Goal: Transaction & Acquisition: Purchase product/service

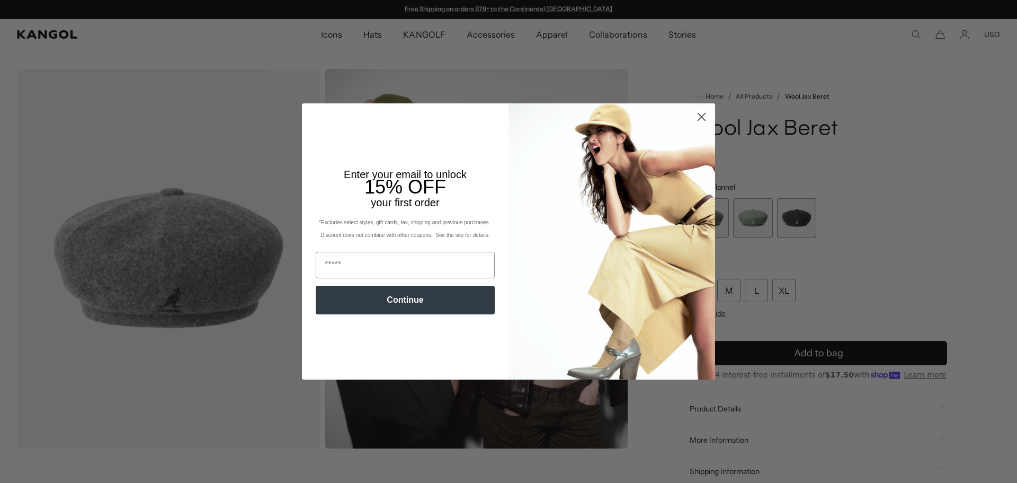
click at [705, 116] on circle "Close dialog" at bounding box center [701, 116] width 17 height 17
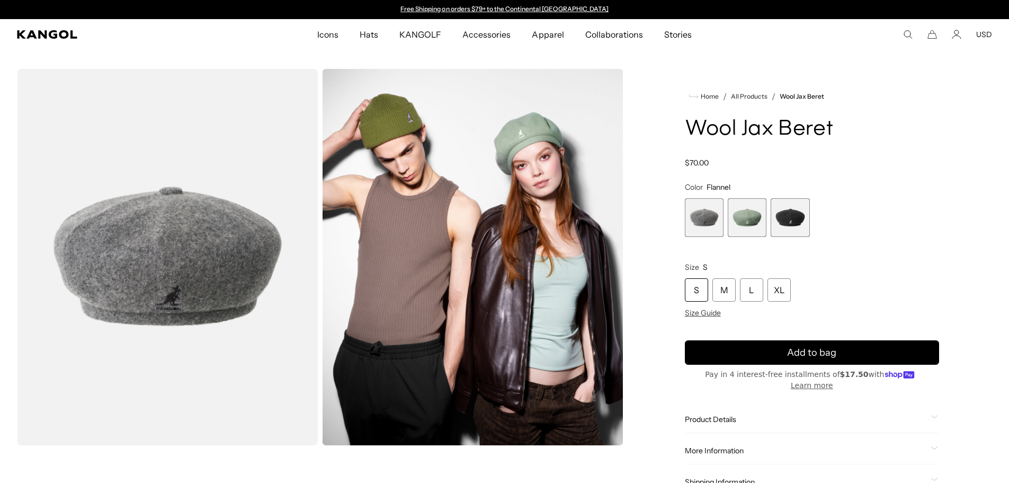
click at [743, 216] on span "2 of 3" at bounding box center [747, 217] width 39 height 39
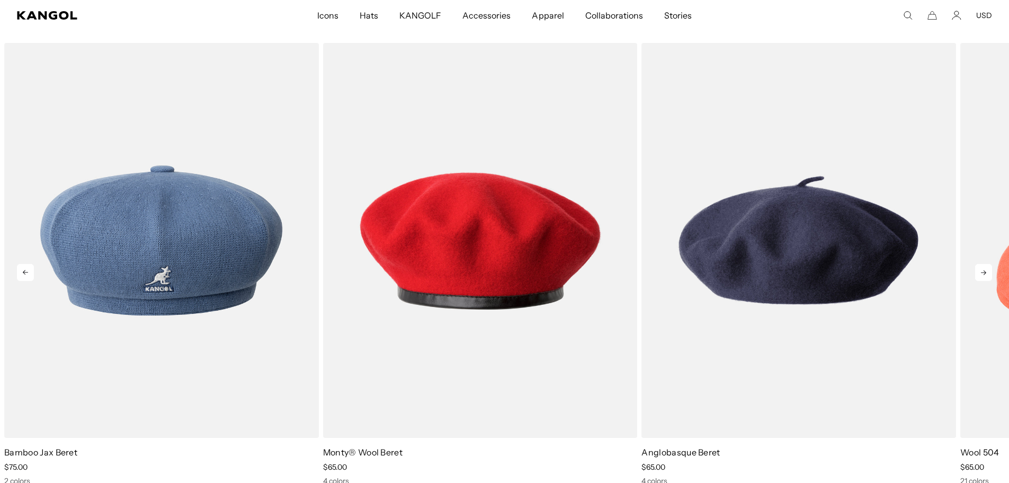
click at [981, 269] on icon at bounding box center [984, 272] width 17 height 17
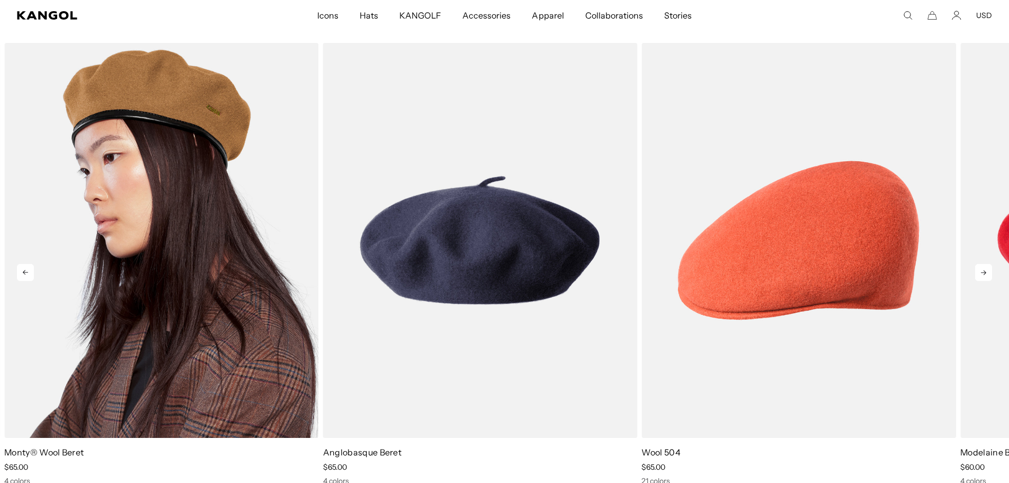
scroll to position [0, 218]
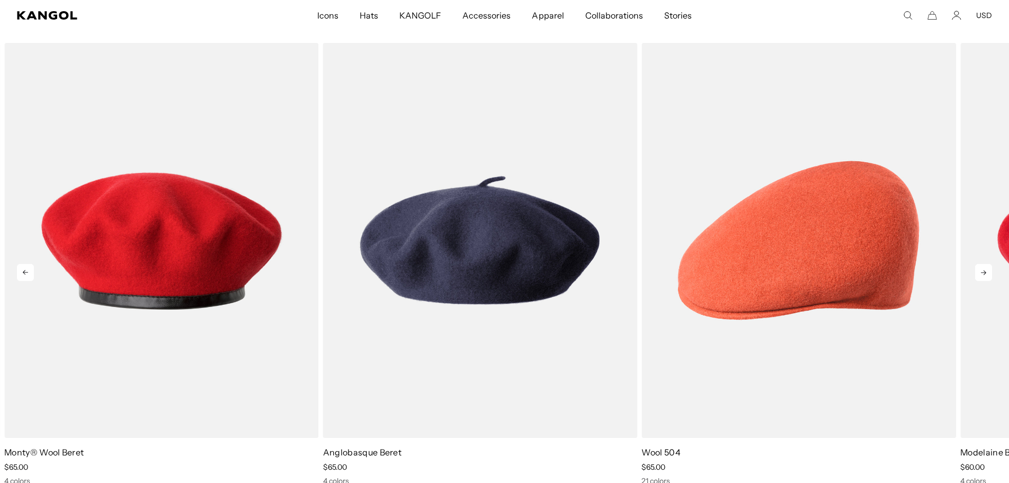
click at [987, 272] on icon at bounding box center [984, 272] width 17 height 17
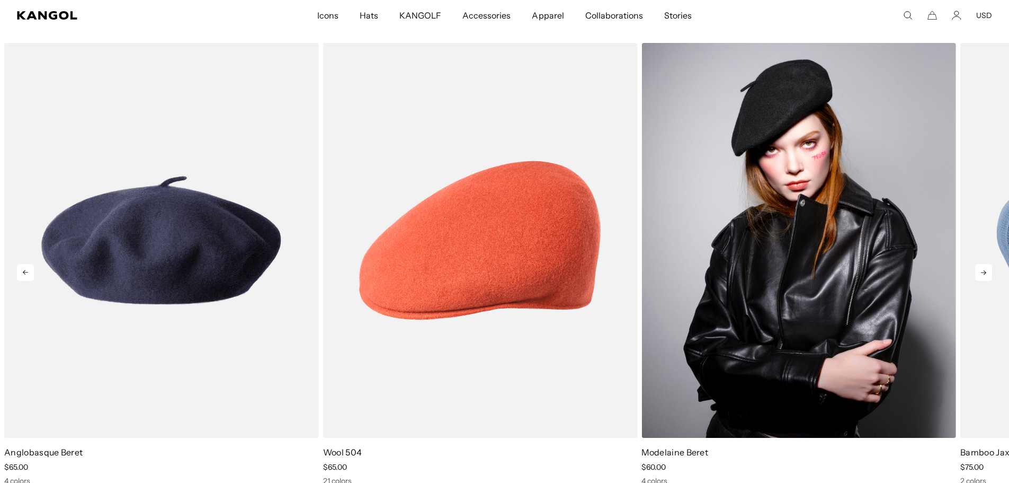
scroll to position [0, 0]
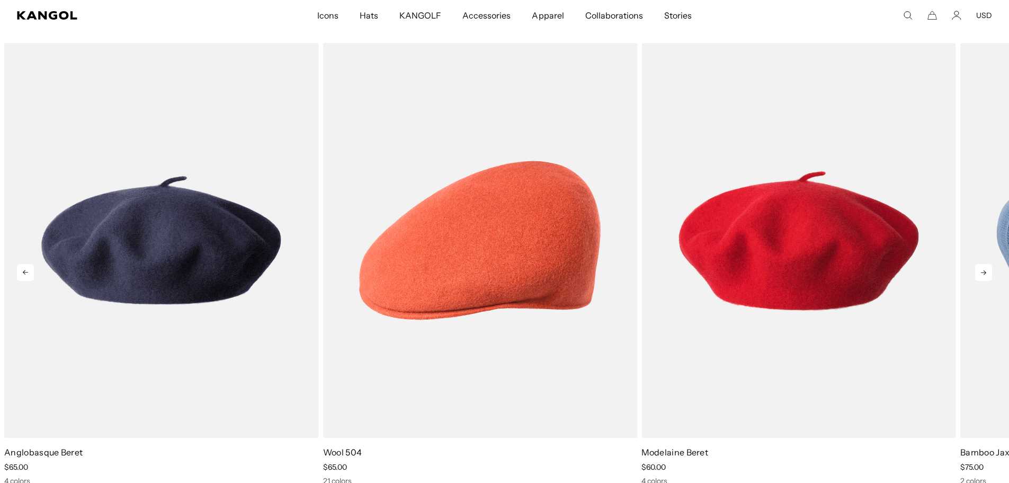
click at [977, 269] on icon at bounding box center [984, 272] width 17 height 17
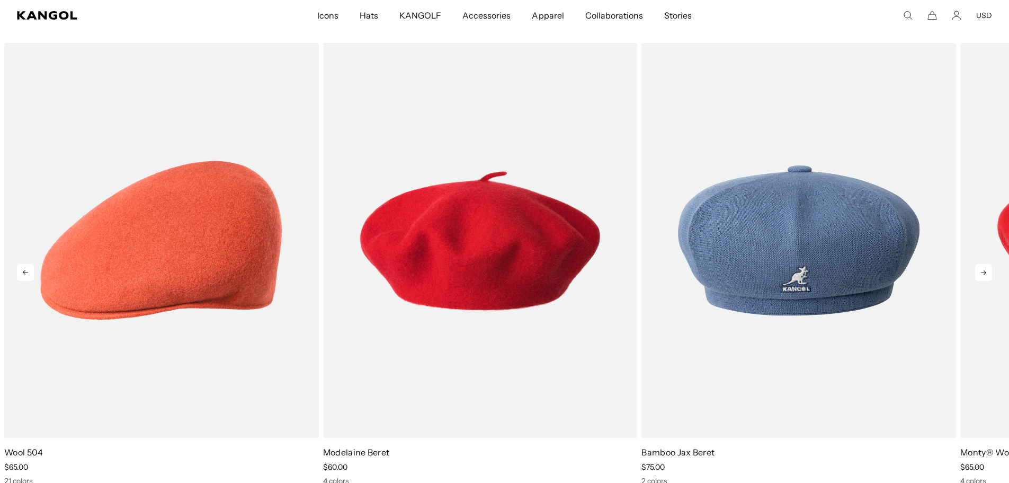
click at [977, 269] on icon at bounding box center [984, 272] width 17 height 17
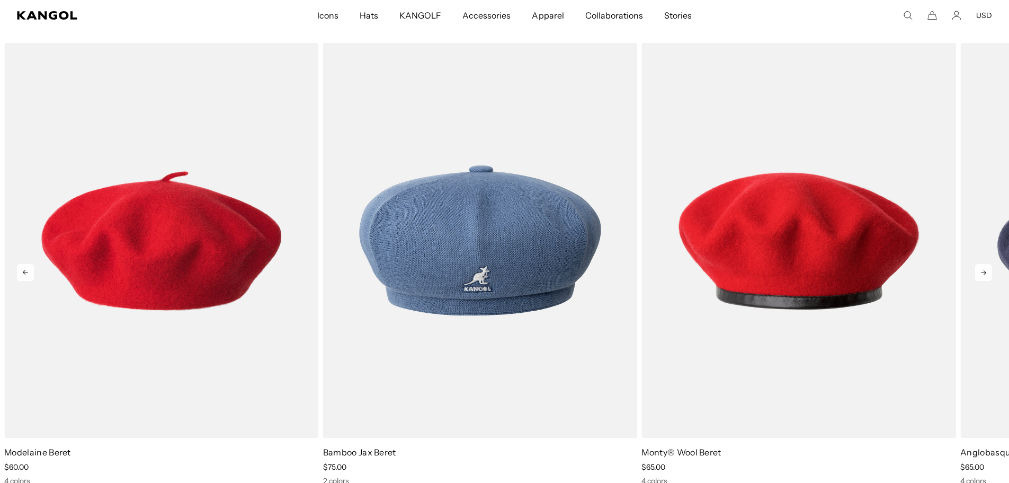
click at [977, 269] on icon at bounding box center [984, 272] width 17 height 17
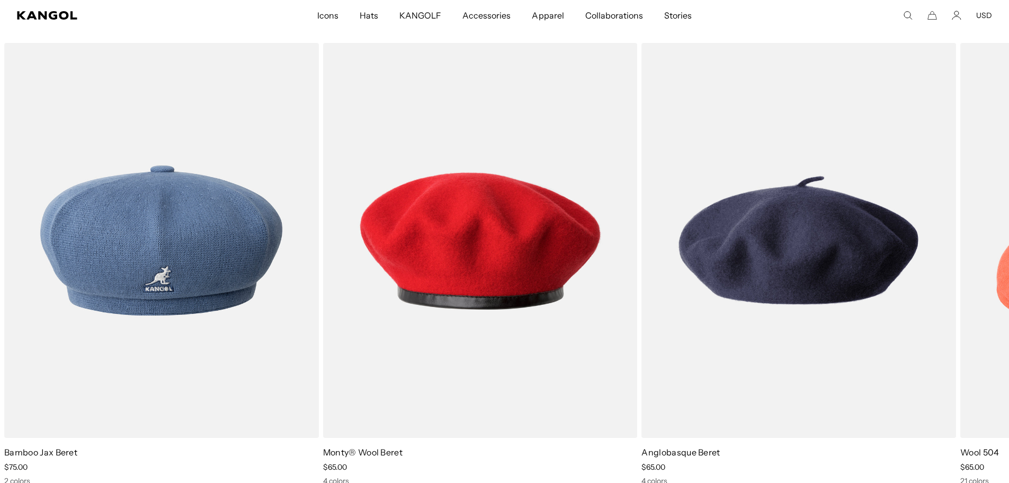
scroll to position [0, 0]
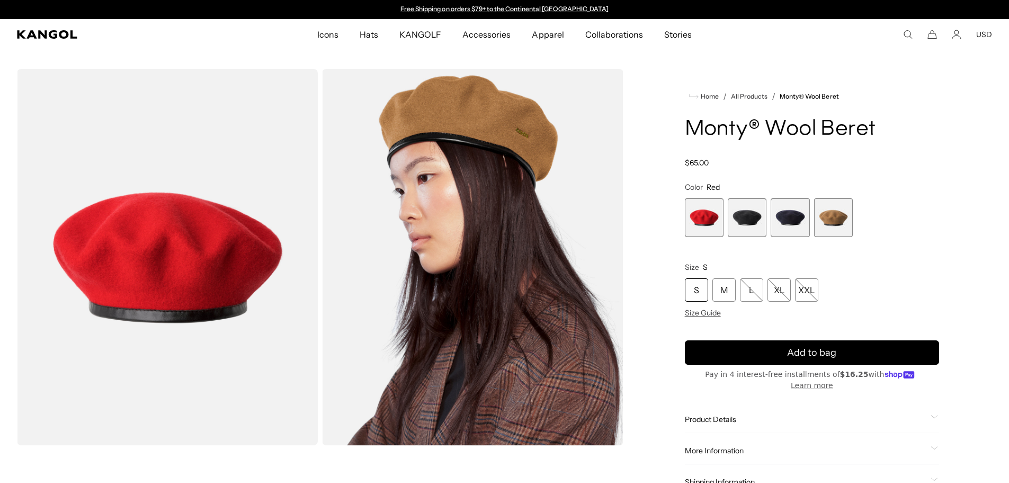
click at [735, 226] on span "2 of 4" at bounding box center [747, 217] width 39 height 39
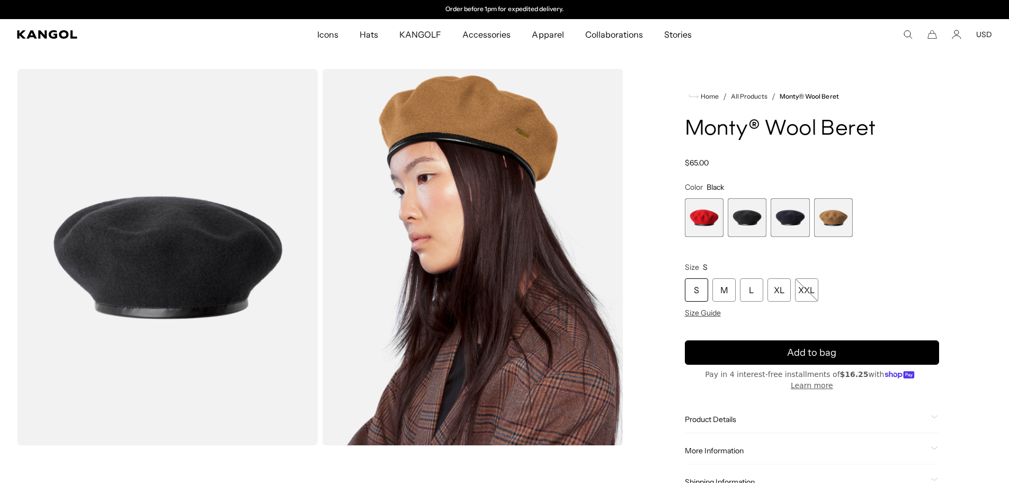
click at [791, 218] on span "3 of 4" at bounding box center [790, 217] width 39 height 39
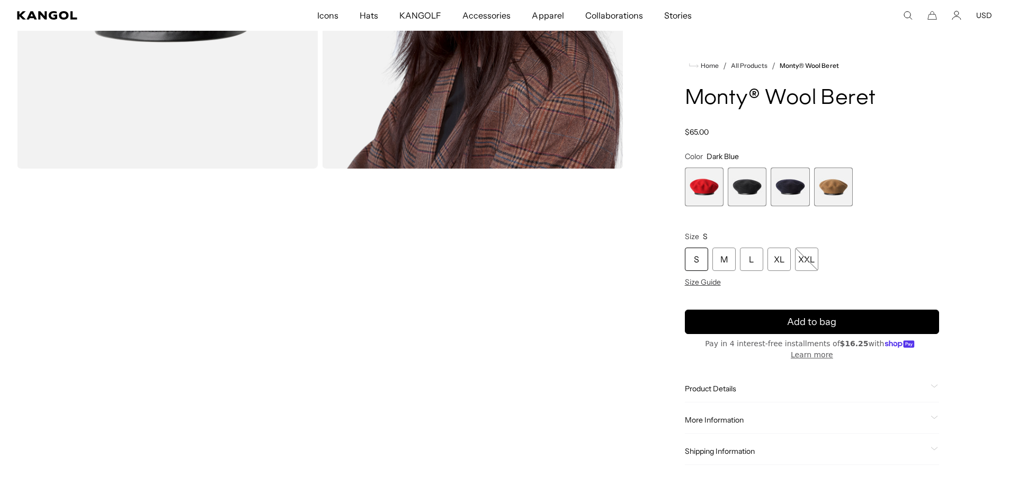
scroll to position [318, 0]
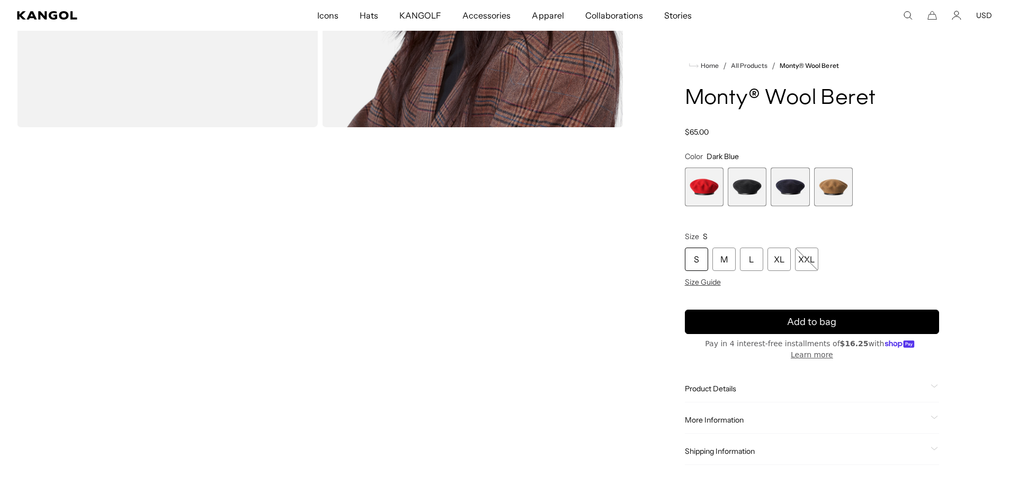
click at [749, 192] on span "2 of 4" at bounding box center [747, 186] width 39 height 39
click at [820, 200] on span "4 of 4" at bounding box center [833, 186] width 39 height 39
click at [822, 186] on span "4 of 4" at bounding box center [833, 186] width 39 height 39
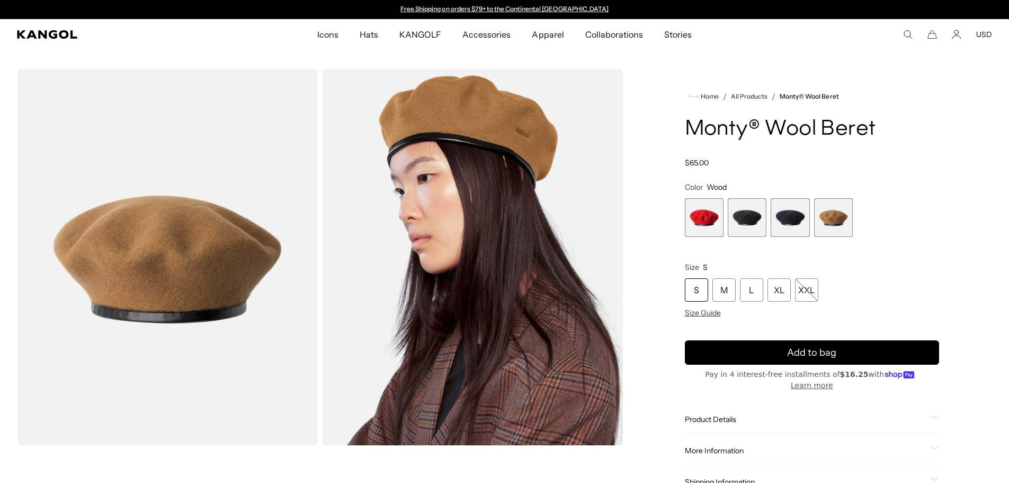
click at [739, 226] on span "2 of 4" at bounding box center [747, 217] width 39 height 39
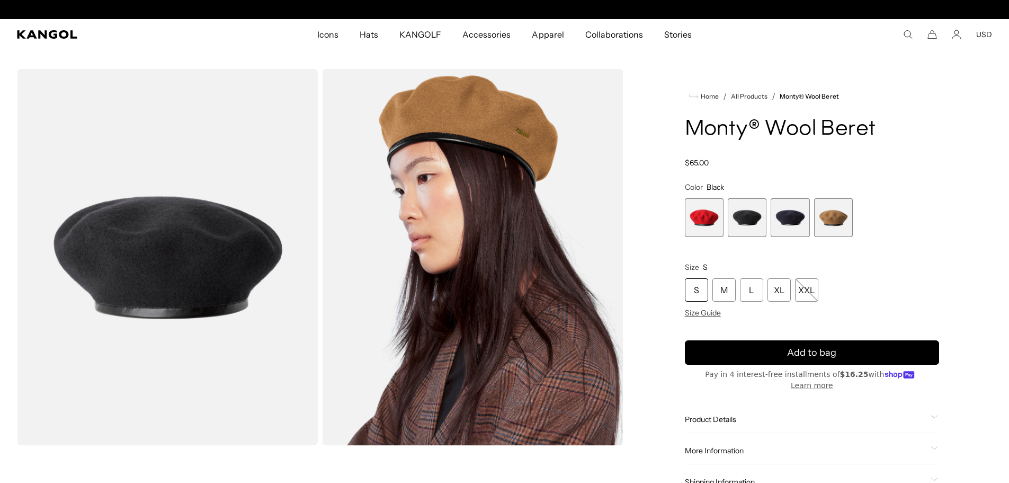
scroll to position [0, 218]
click at [778, 217] on span "3 of 4" at bounding box center [790, 217] width 39 height 39
click at [701, 212] on span "1 of 4" at bounding box center [704, 217] width 39 height 39
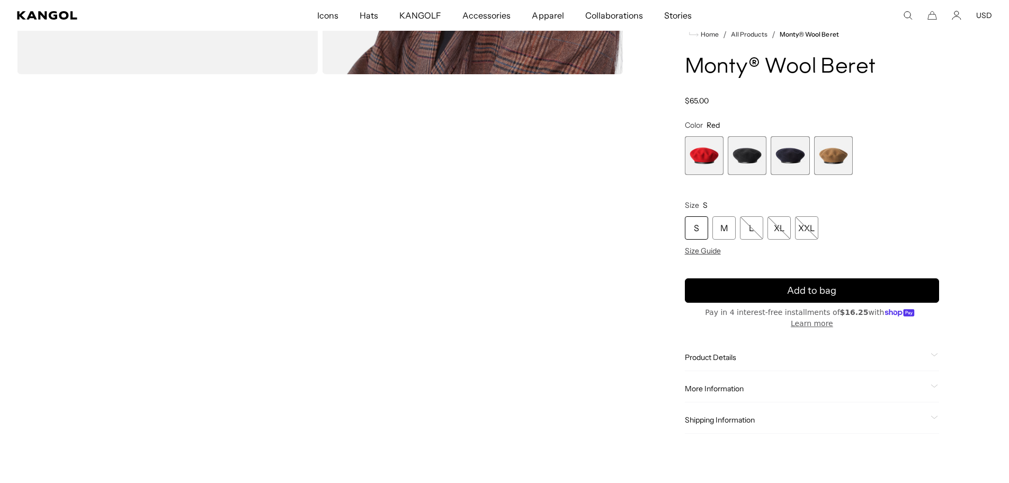
scroll to position [106, 0]
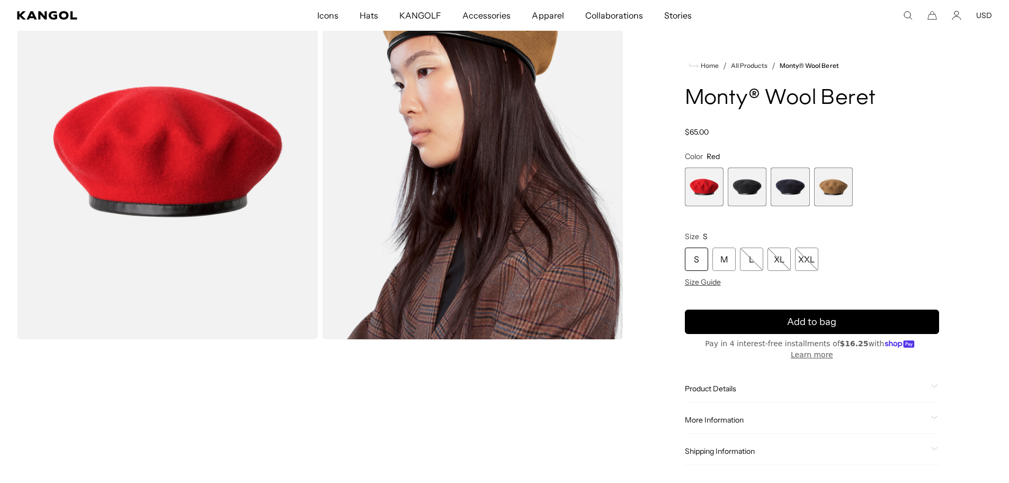
click at [828, 192] on span "4 of 4" at bounding box center [833, 186] width 39 height 39
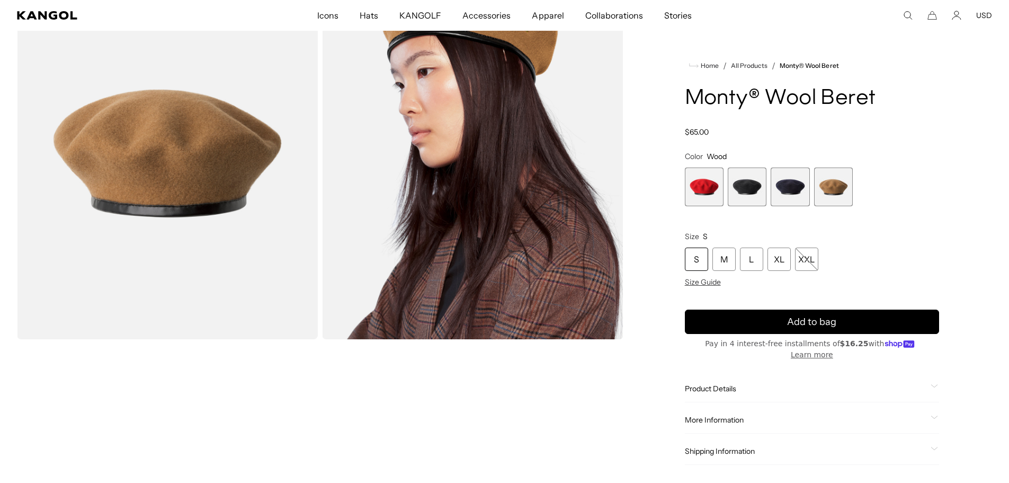
click at [741, 191] on span "2 of 4" at bounding box center [747, 186] width 39 height 39
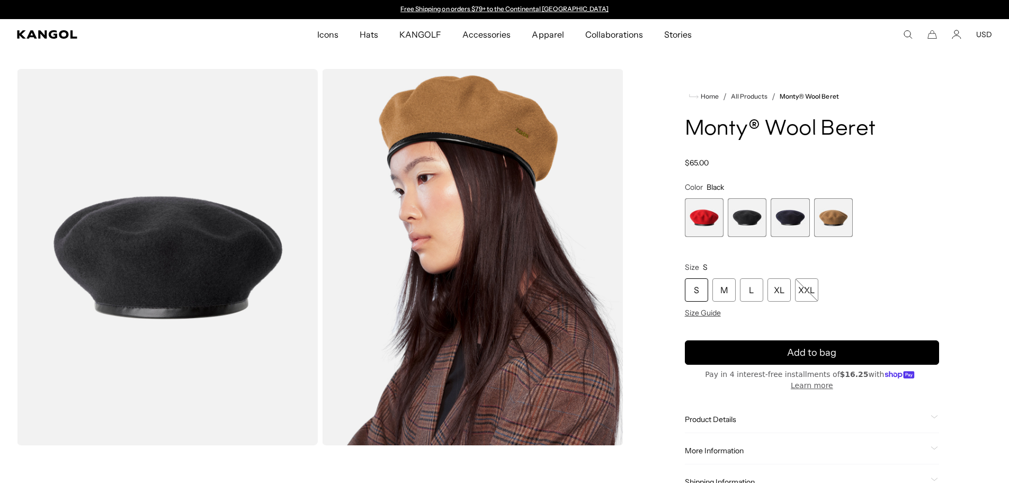
scroll to position [0, 218]
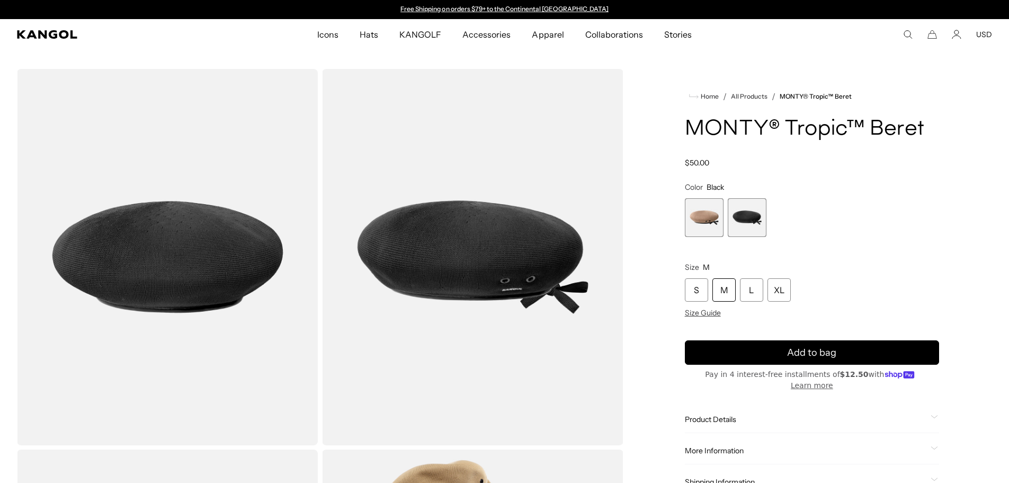
click at [276, 264] on img "Gallery Viewer" at bounding box center [167, 257] width 301 height 376
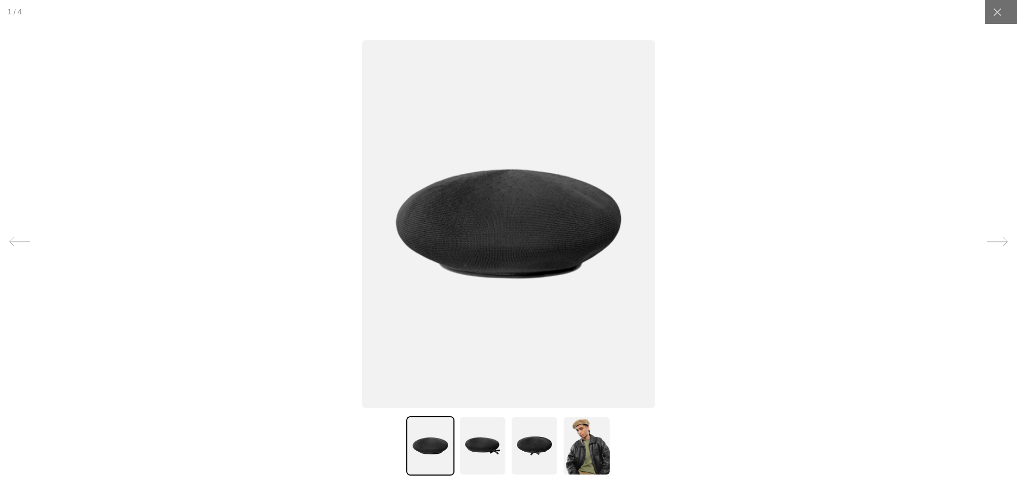
click at [583, 274] on img at bounding box center [509, 224] width 294 height 368
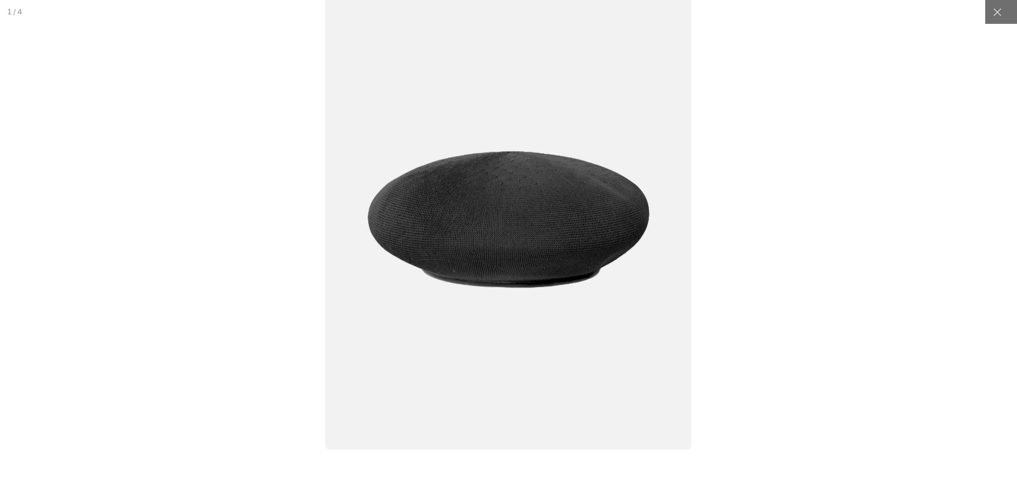
scroll to position [0, 218]
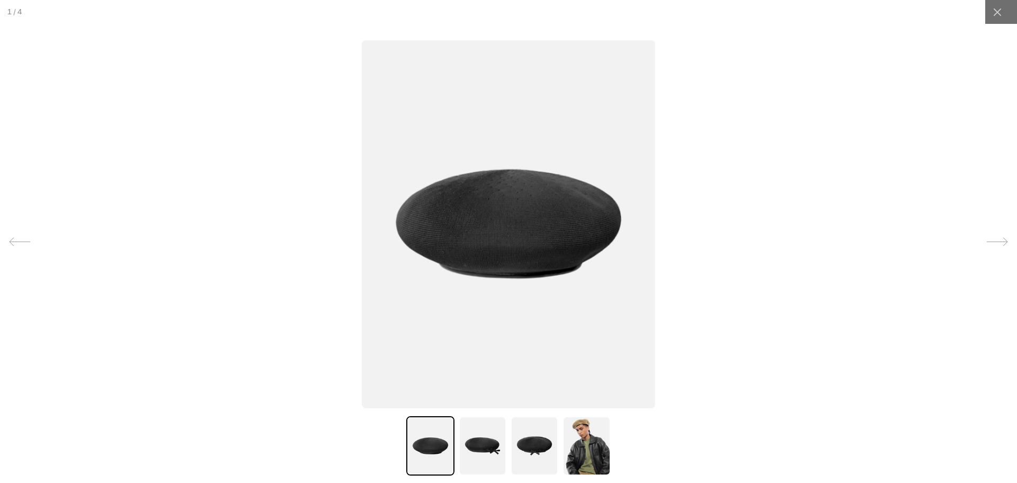
click at [464, 442] on img at bounding box center [483, 445] width 48 height 59
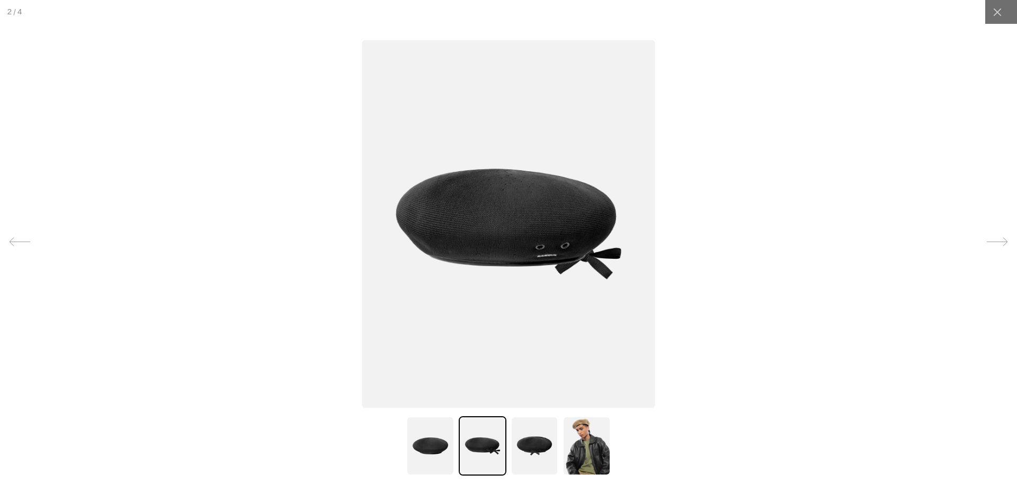
scroll to position [0, 0]
click at [529, 452] on img at bounding box center [535, 445] width 48 height 59
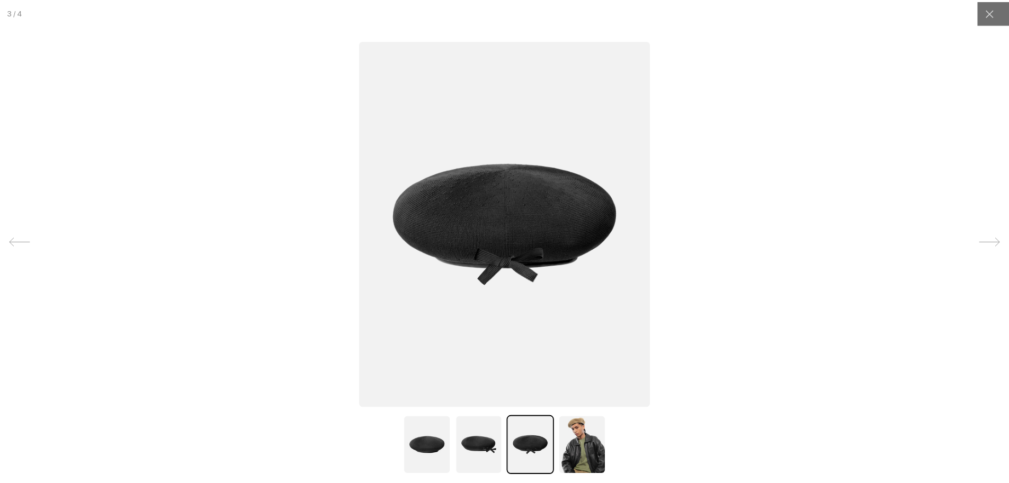
scroll to position [0, 218]
click at [599, 447] on img at bounding box center [587, 445] width 48 height 59
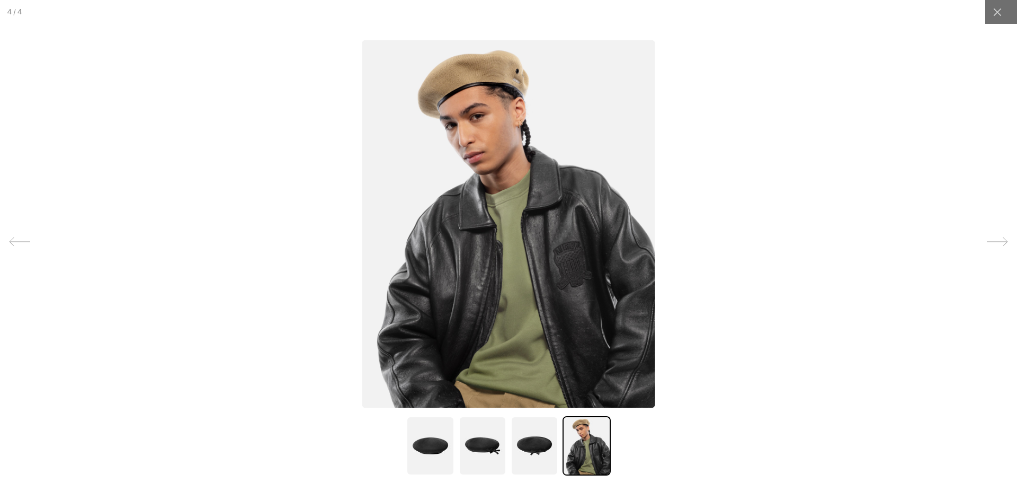
click at [497, 454] on img at bounding box center [483, 445] width 48 height 59
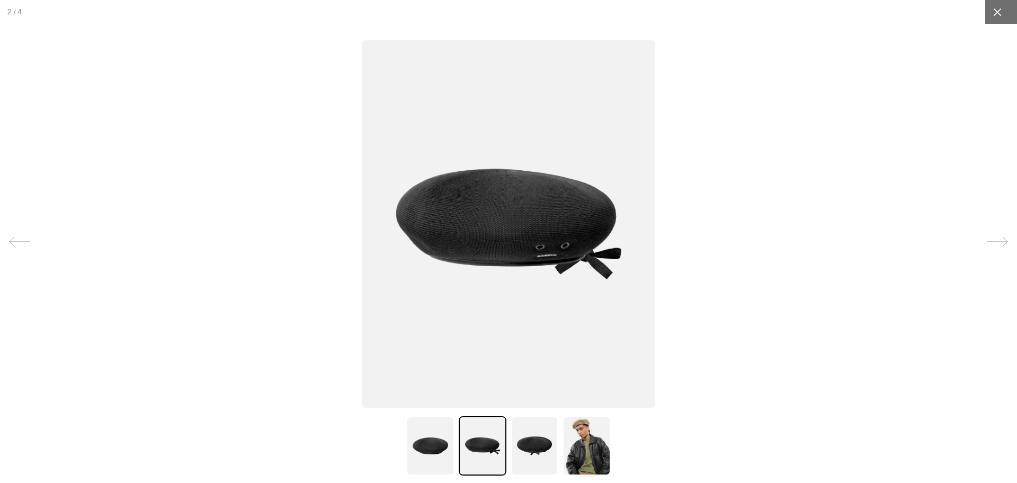
click at [998, 16] on div at bounding box center [998, 12] width 24 height 24
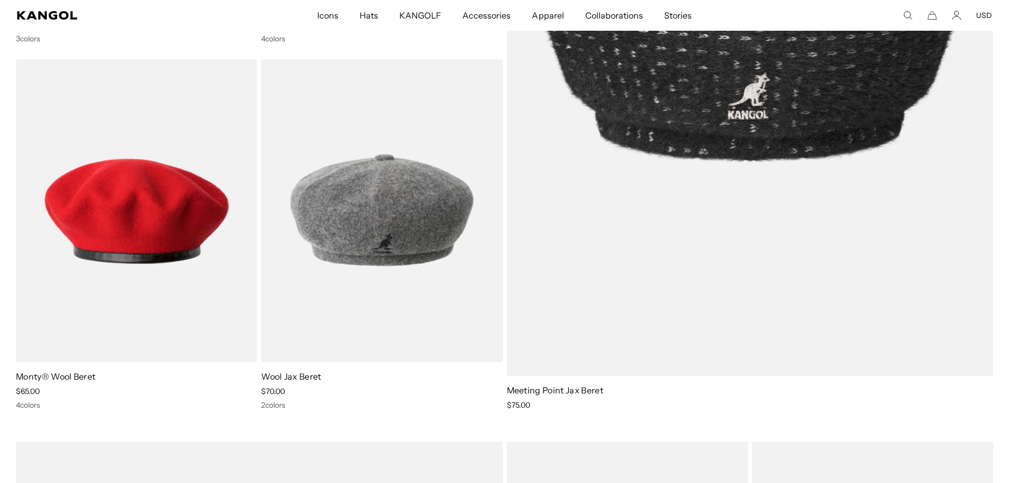
scroll to position [0, 218]
